Goal: Check status: Check status

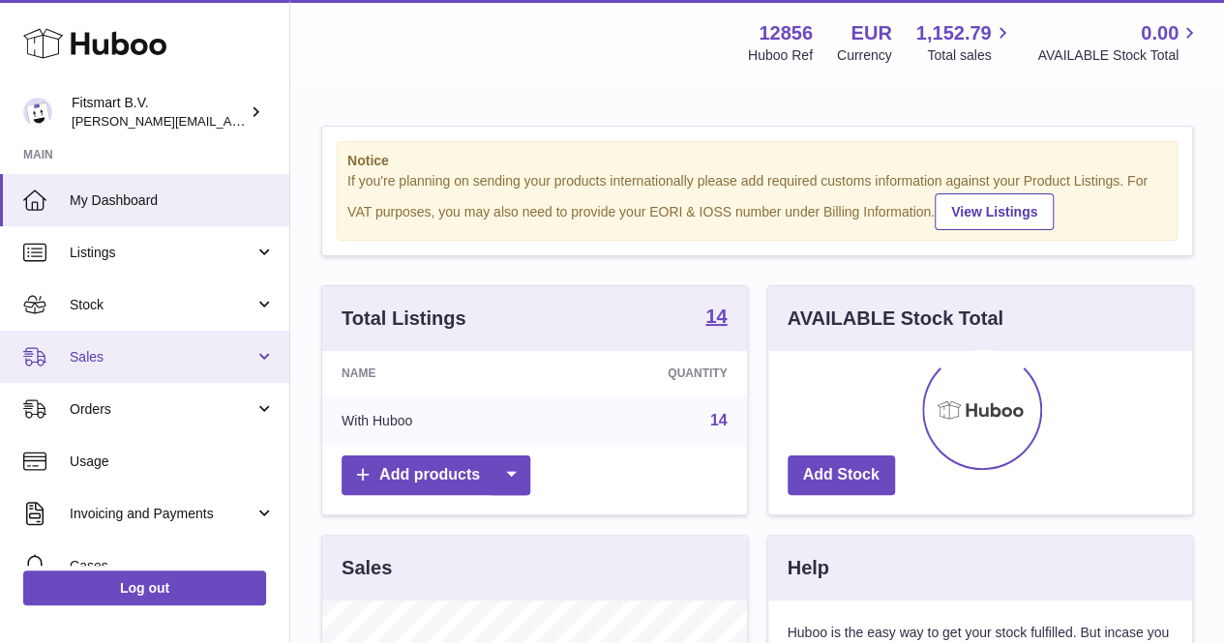
scroll to position [302, 424]
click at [186, 359] on span "Sales" at bounding box center [162, 357] width 185 height 18
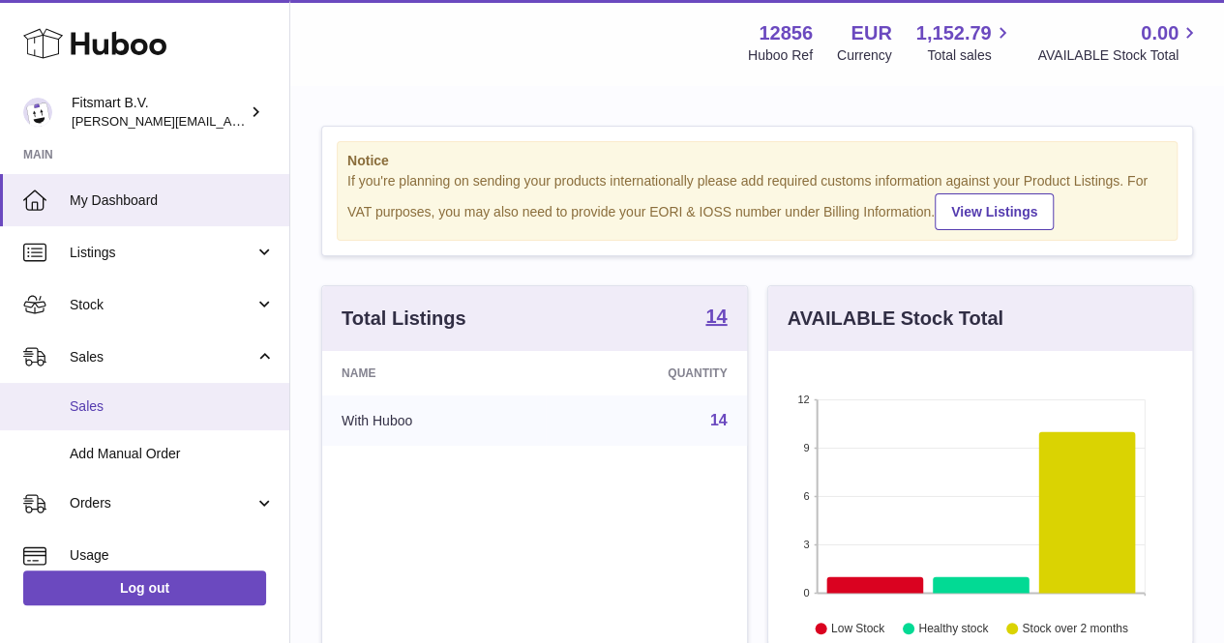
click at [153, 409] on span "Sales" at bounding box center [172, 407] width 205 height 18
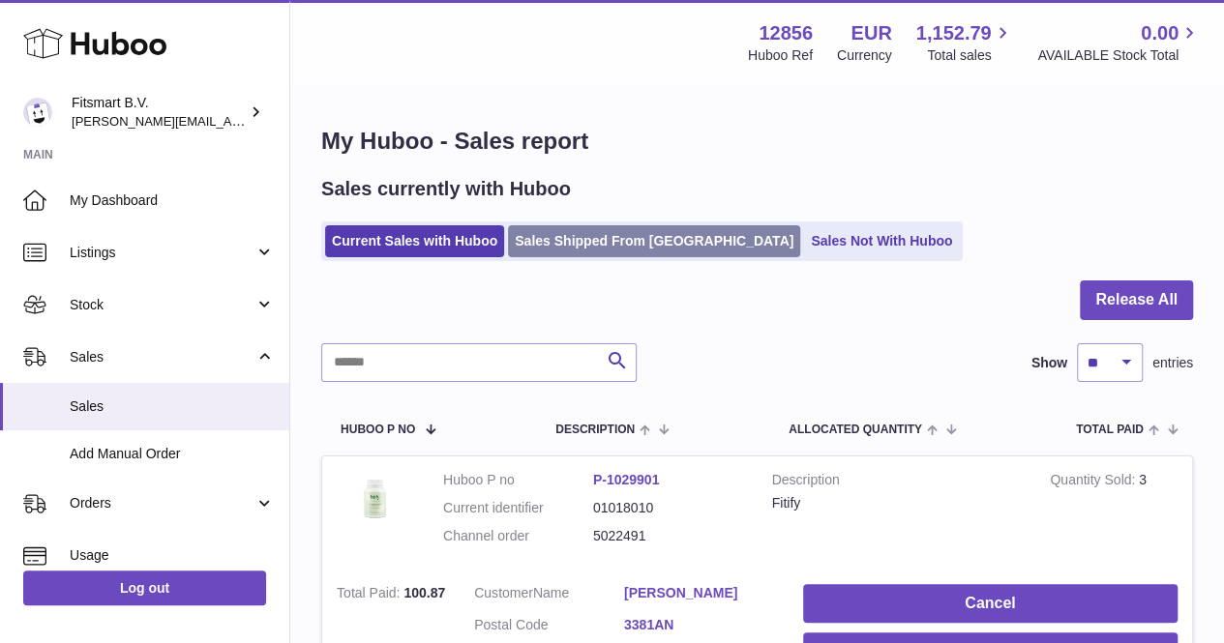
click at [573, 235] on link "Sales Shipped From [GEOGRAPHIC_DATA]" at bounding box center [654, 241] width 292 height 32
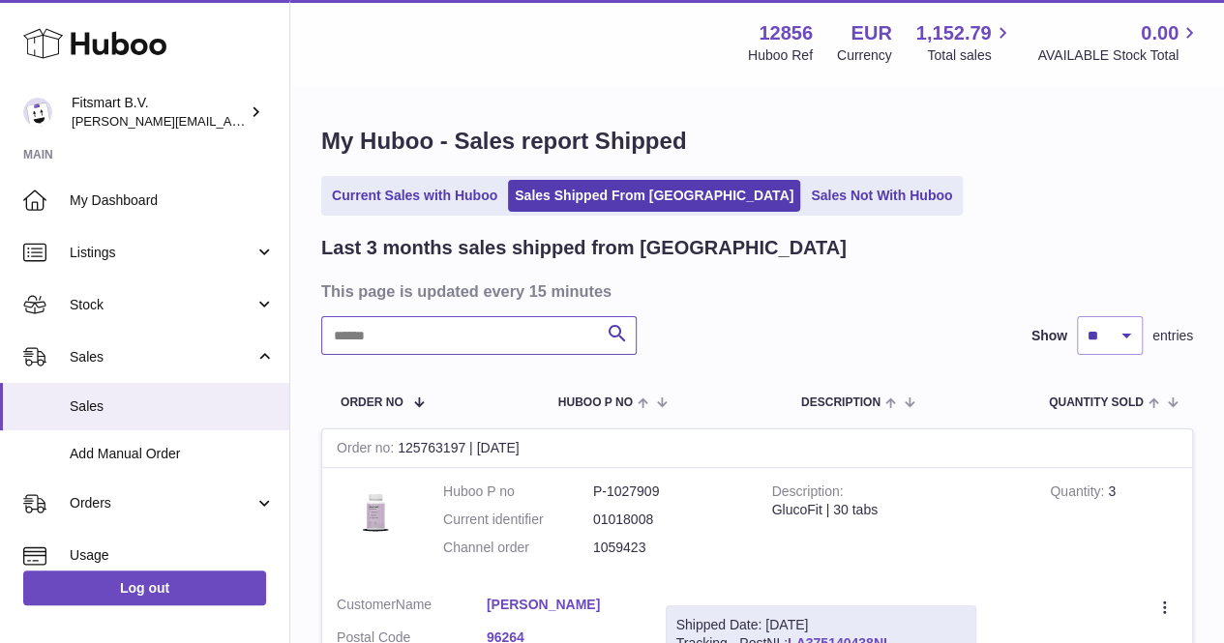
click at [404, 336] on input "text" at bounding box center [478, 335] width 315 height 39
paste input "**********"
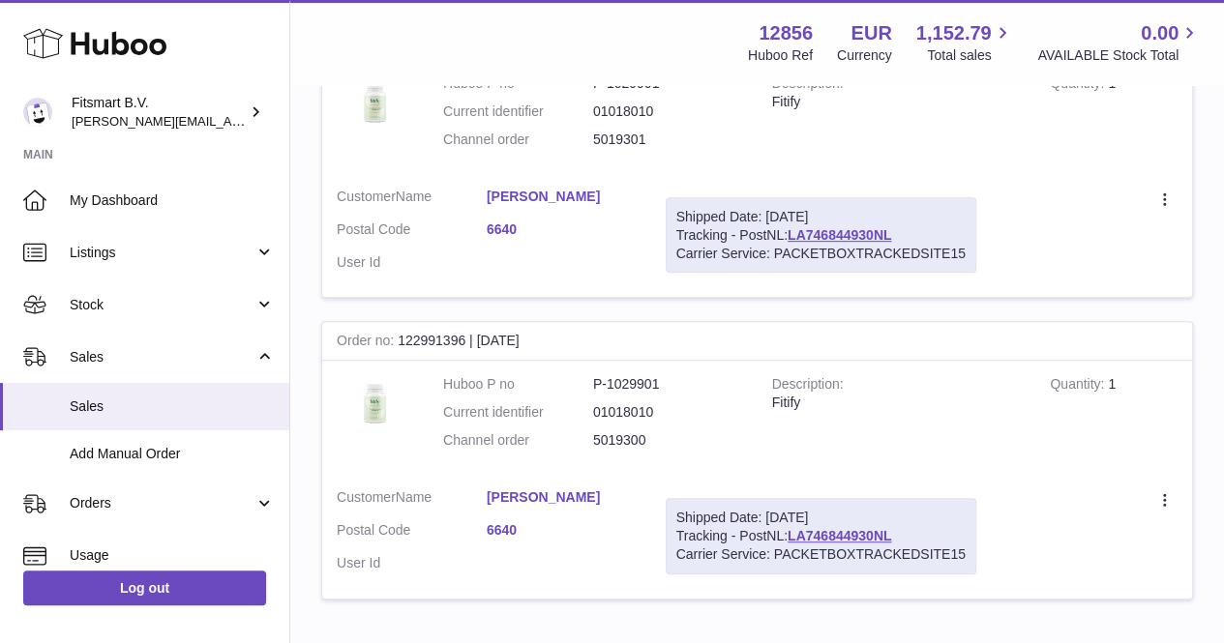
scroll to position [414, 0]
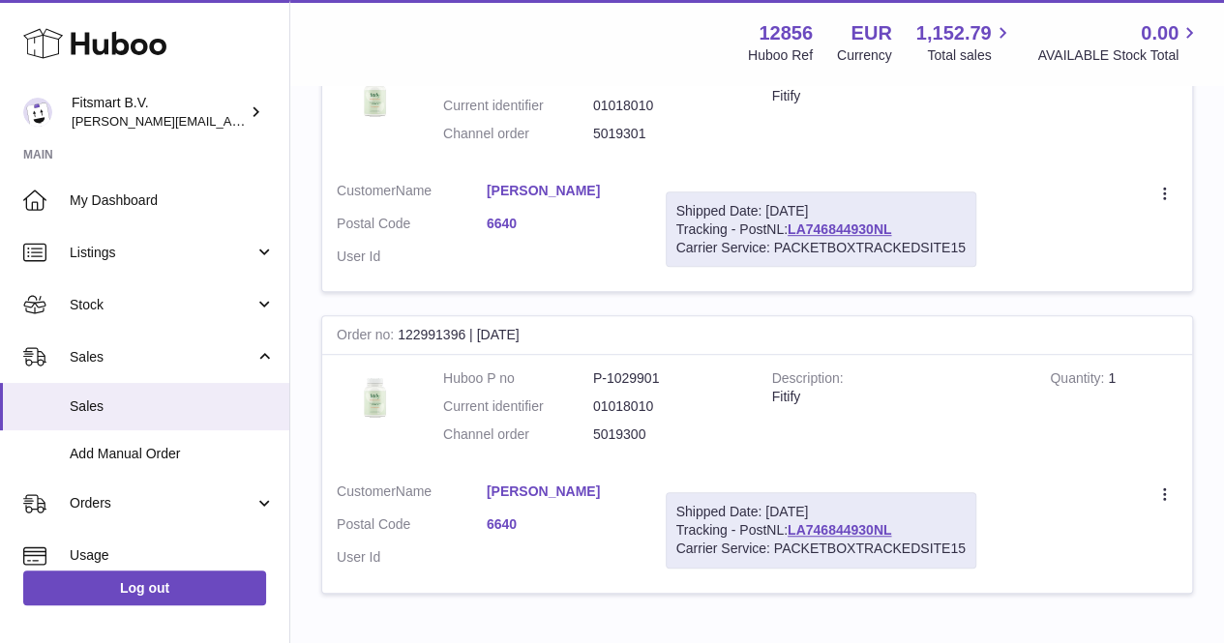
type input "**********"
drag, startPoint x: 658, startPoint y: 440, endPoint x: 583, endPoint y: 443, distance: 74.5
click at [583, 443] on dl "Huboo P no P-1029901 Current identifier 01018010 Channel order 5019300" at bounding box center [593, 412] width 300 height 84
copy dl "5019300"
